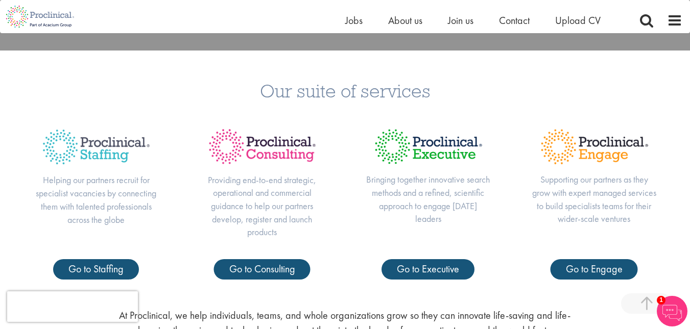
scroll to position [313, 0]
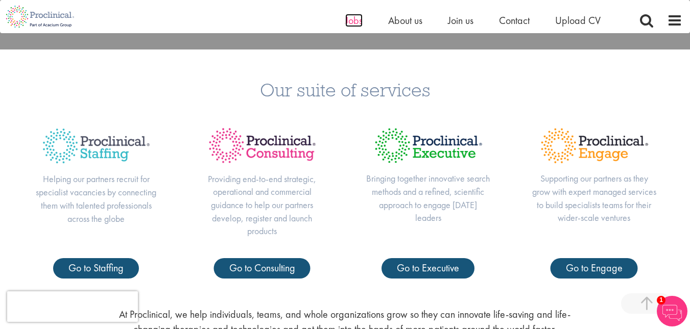
click at [353, 20] on span "Jobs" at bounding box center [353, 20] width 17 height 13
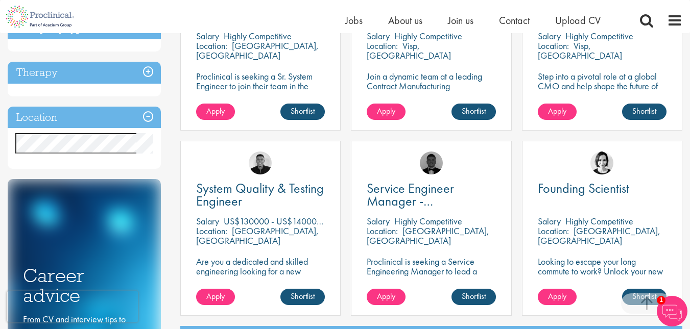
scroll to position [272, 0]
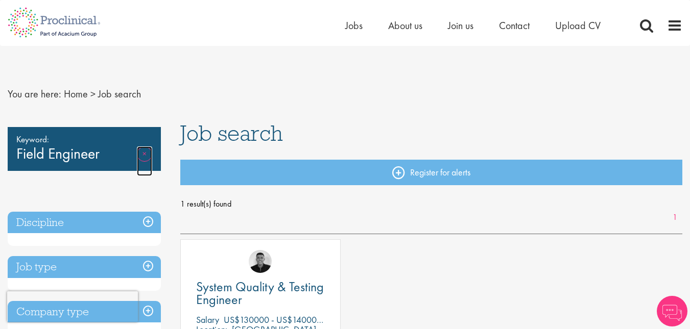
click at [148, 149] on link "Remove" at bounding box center [144, 162] width 15 height 30
